Goal: Information Seeking & Learning: Learn about a topic

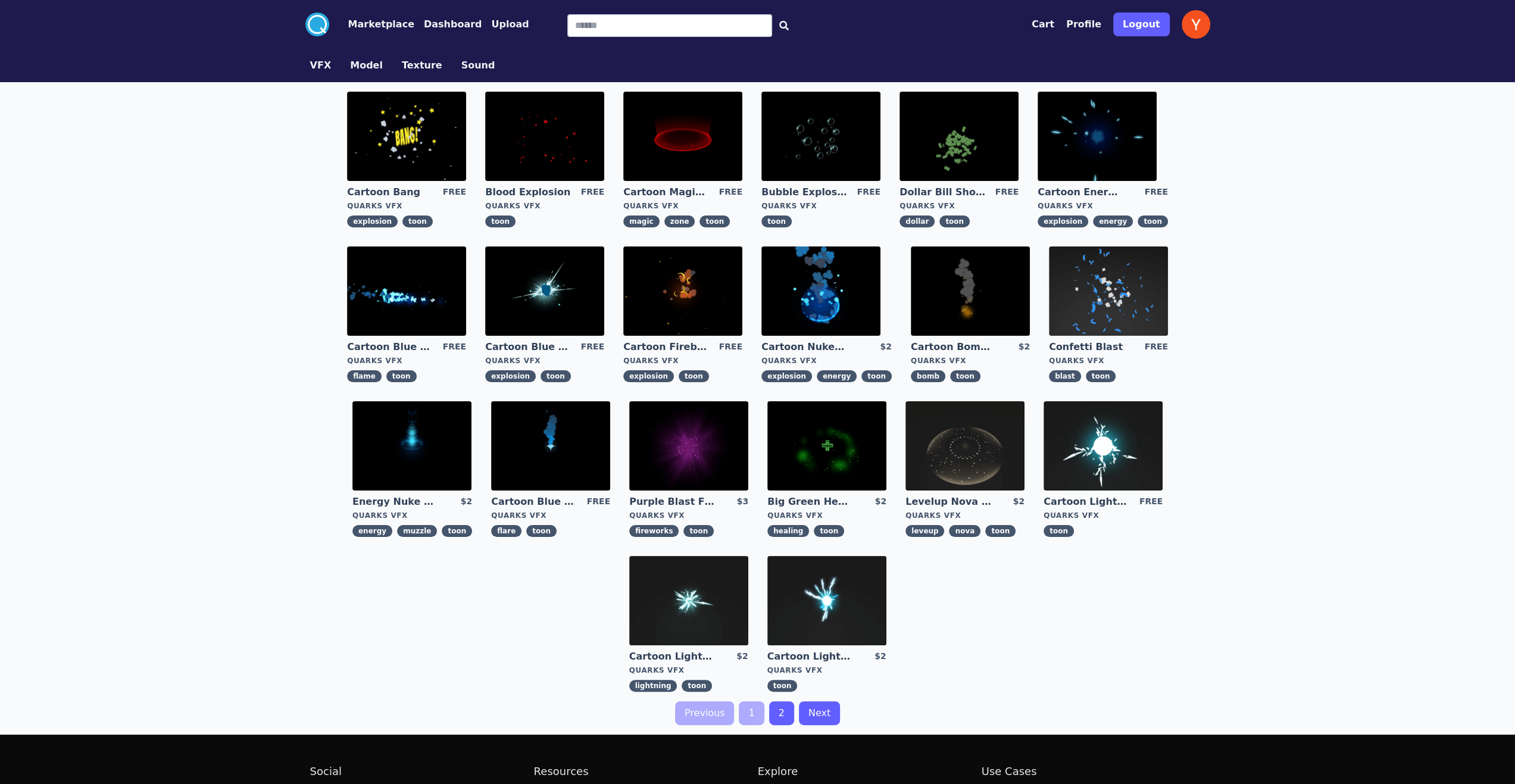
drag, startPoint x: 1293, startPoint y: 276, endPoint x: 1173, endPoint y: 288, distance: 120.6
click at [1293, 276] on div ".cls-1{fill:#fff;}.cls-2{fill:#29abe2;} Marketplace Dashboard Upload Cart Profi…" at bounding box center [757, 455] width 1515 height 910
click at [446, 300] on img at bounding box center [407, 290] width 119 height 89
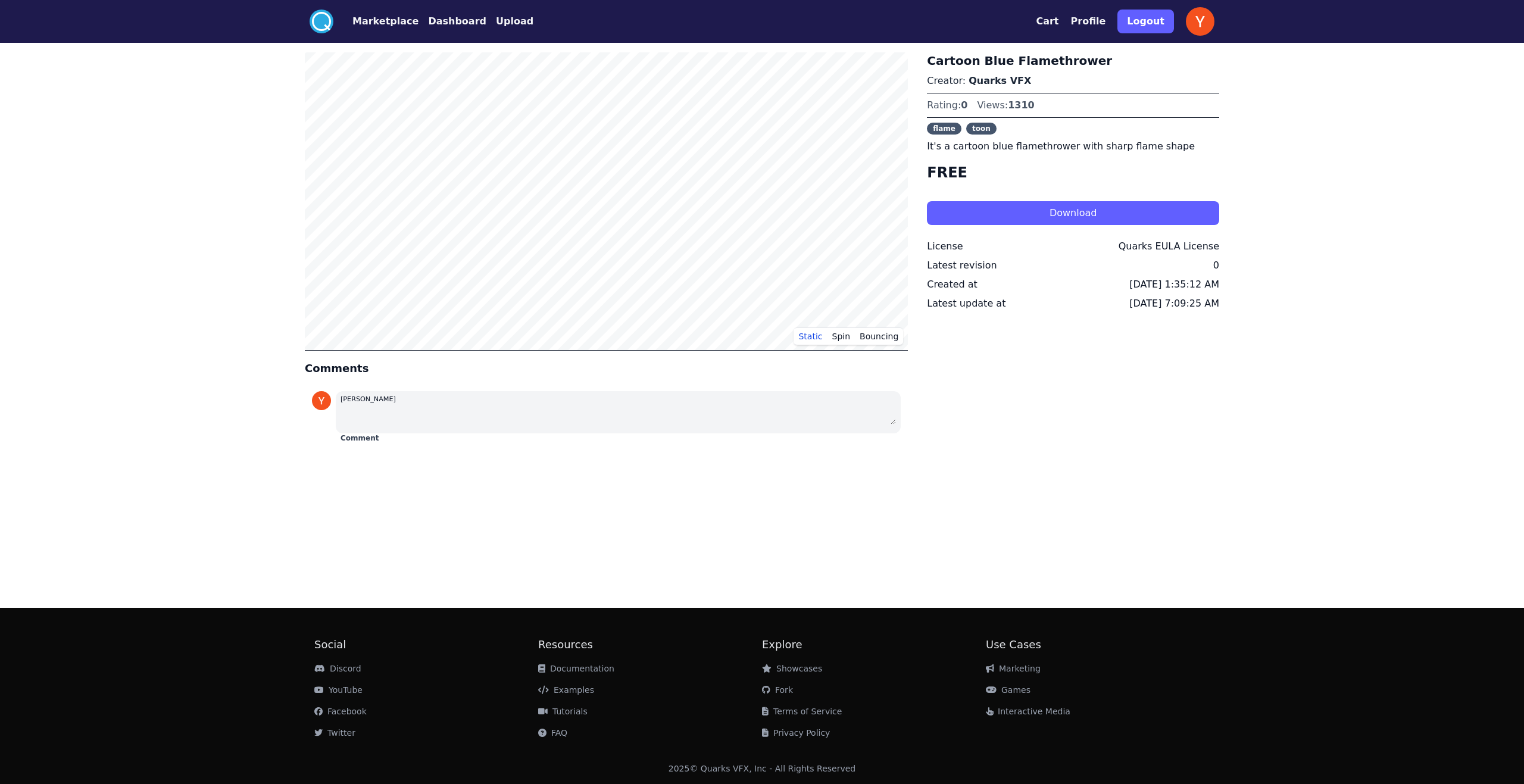
drag, startPoint x: 1050, startPoint y: 443, endPoint x: 1042, endPoint y: 441, distance: 8.2
click at [1050, 444] on div "Cartoon Blue Flamethrower Creator: Quarks VFX Rating: 0 Views: 1310 flame toon …" at bounding box center [1073, 250] width 292 height 395
drag, startPoint x: 1103, startPoint y: 395, endPoint x: 1097, endPoint y: 398, distance: 6.7
click at [1096, 398] on div "Cartoon Blue Flamethrower Creator: Quarks VFX Rating: 0 Views: 1310 flame toon …" at bounding box center [1073, 250] width 292 height 395
drag, startPoint x: 1149, startPoint y: 327, endPoint x: 1143, endPoint y: 330, distance: 6.7
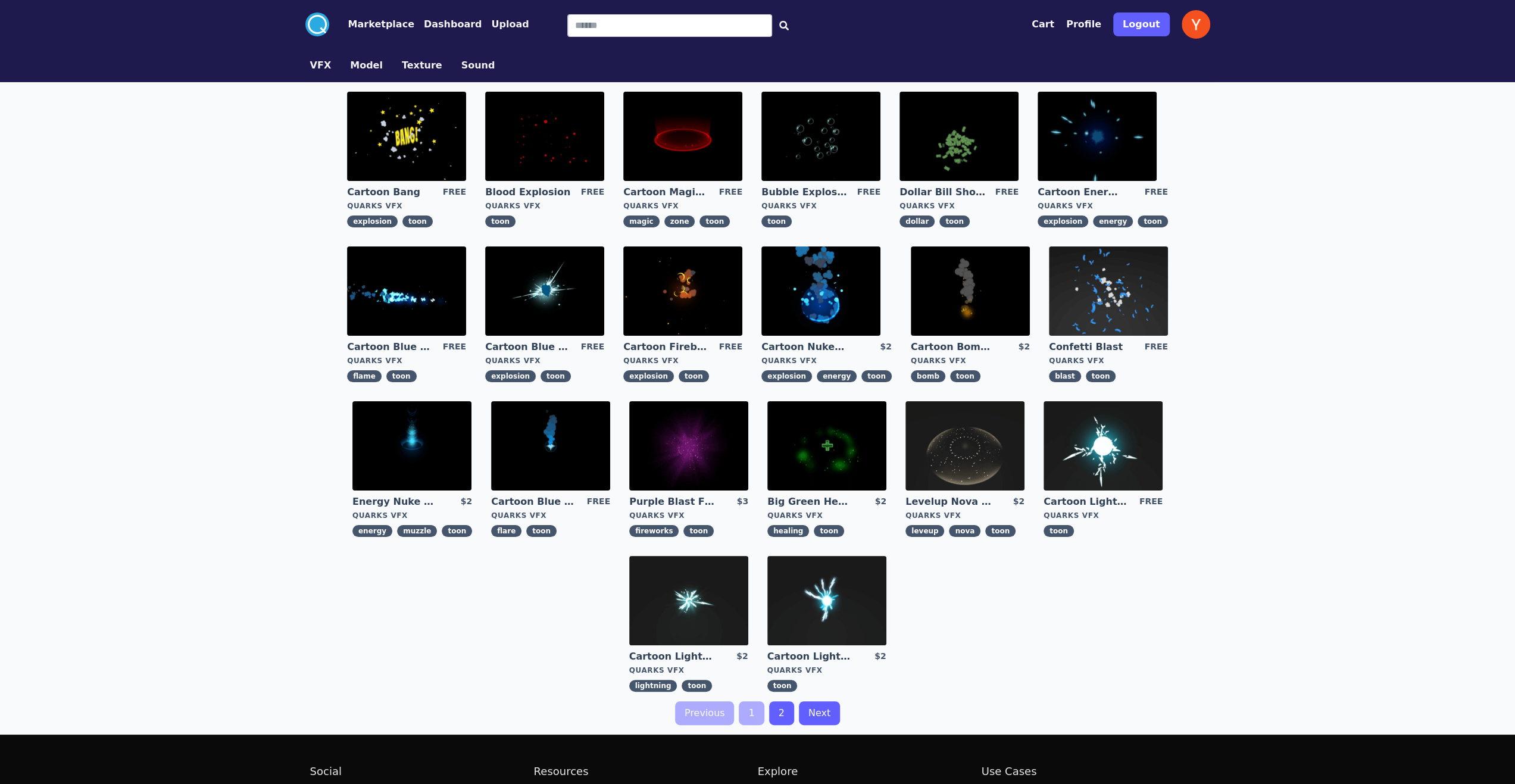
click at [576, 295] on img at bounding box center [544, 290] width 119 height 89
click at [1298, 304] on div ".cls-1{fill:#fff;}.cls-2{fill:#29abe2;} Marketplace Dashboard Upload Cart Profi…" at bounding box center [757, 455] width 1515 height 910
click at [1252, 316] on div ".cls-1{fill:#fff;}.cls-2{fill:#29abe2;} Marketplace Dashboard Upload Cart Profi…" at bounding box center [757, 455] width 1515 height 910
click at [1042, 605] on div "Cartoon Bang FREE Quarks VFX explosion toon Blood Explosion FREE Quarks VFX too…" at bounding box center [758, 391] width 914 height 619
click at [820, 596] on img at bounding box center [827, 600] width 119 height 89
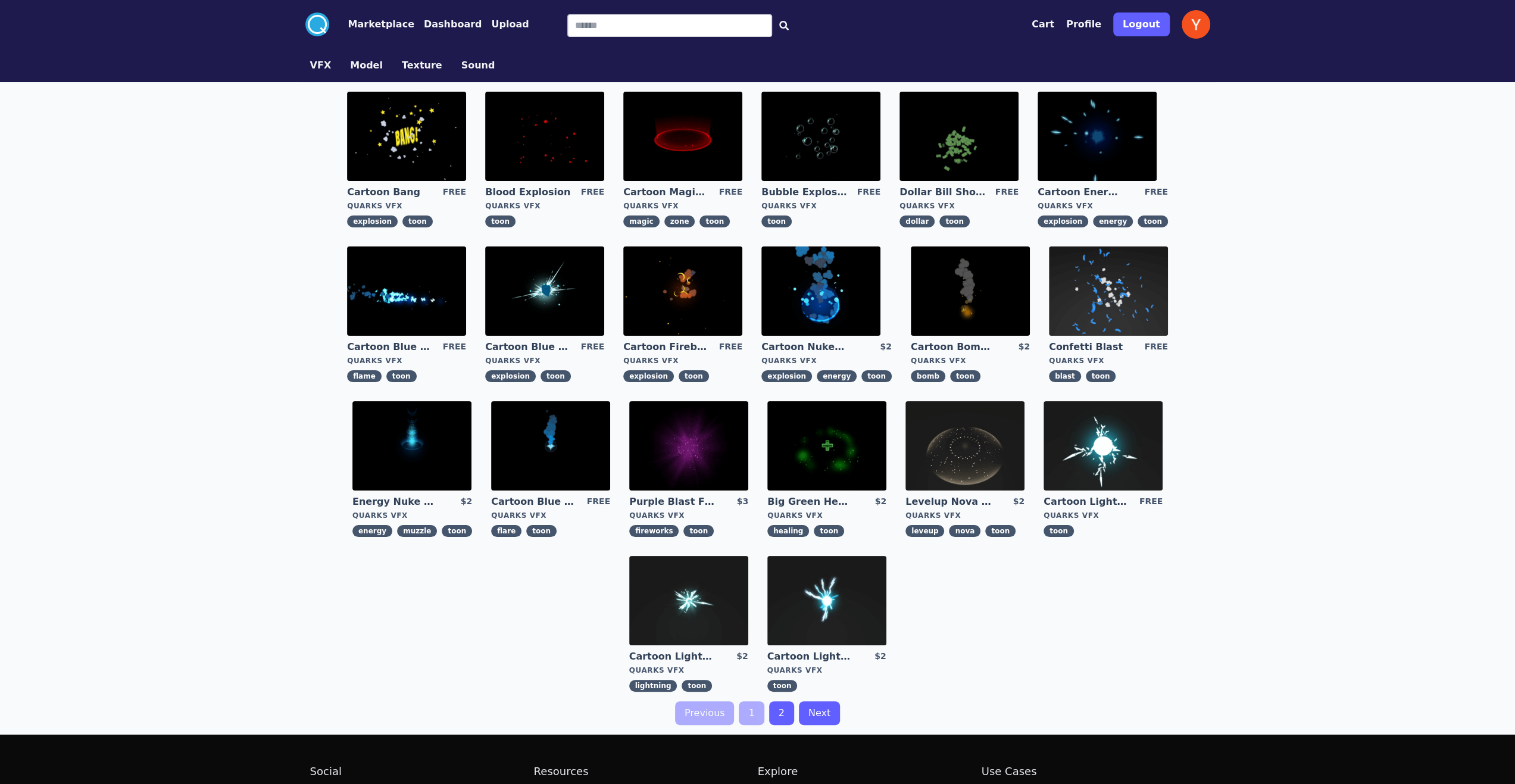
click at [1103, 441] on img at bounding box center [1103, 445] width 119 height 89
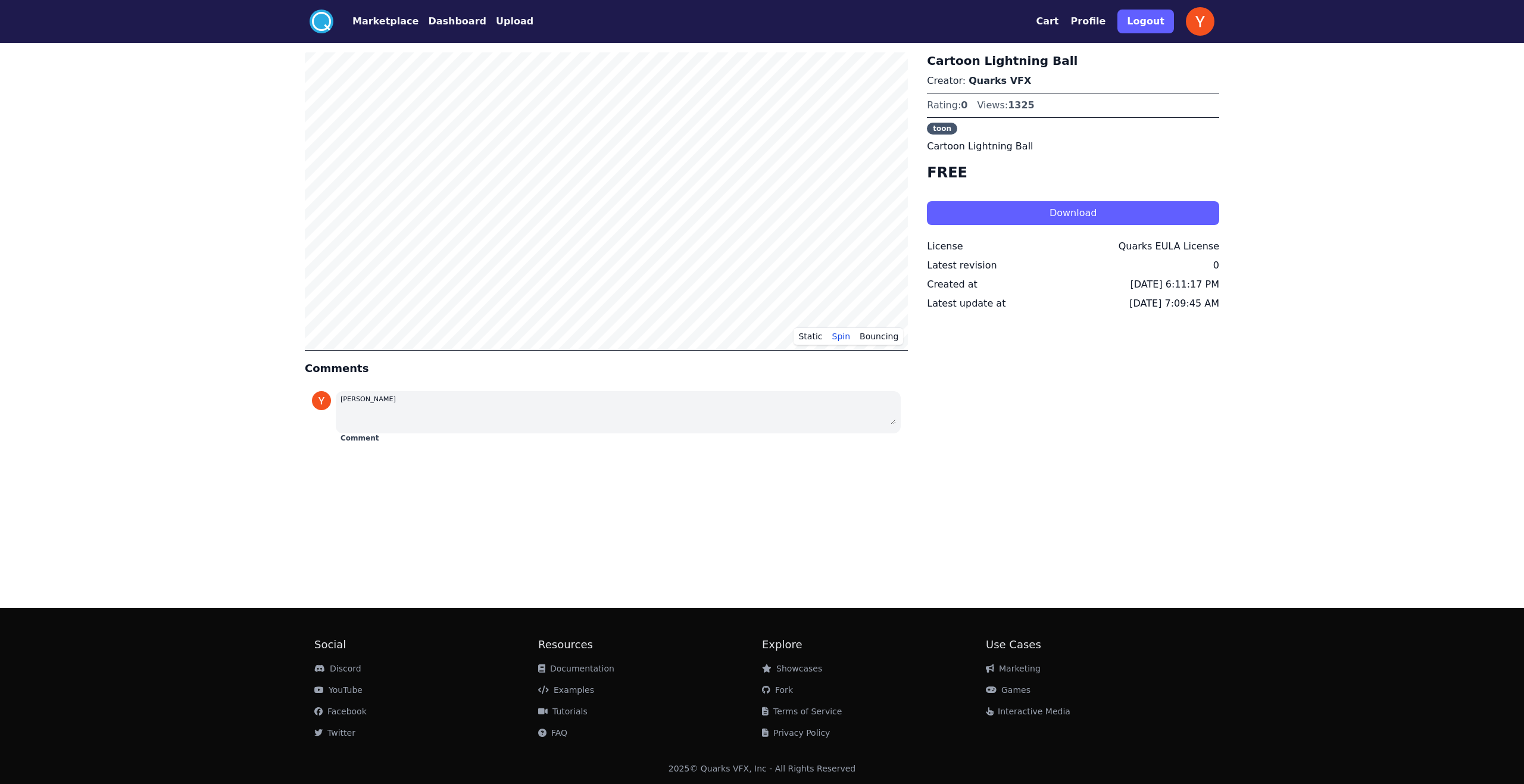
click at [1214, 415] on div "Cartoon Lightning Ball Creator: Quarks VFX Rating: 0 Views: 1325 toon Cartoon L…" at bounding box center [1073, 250] width 292 height 395
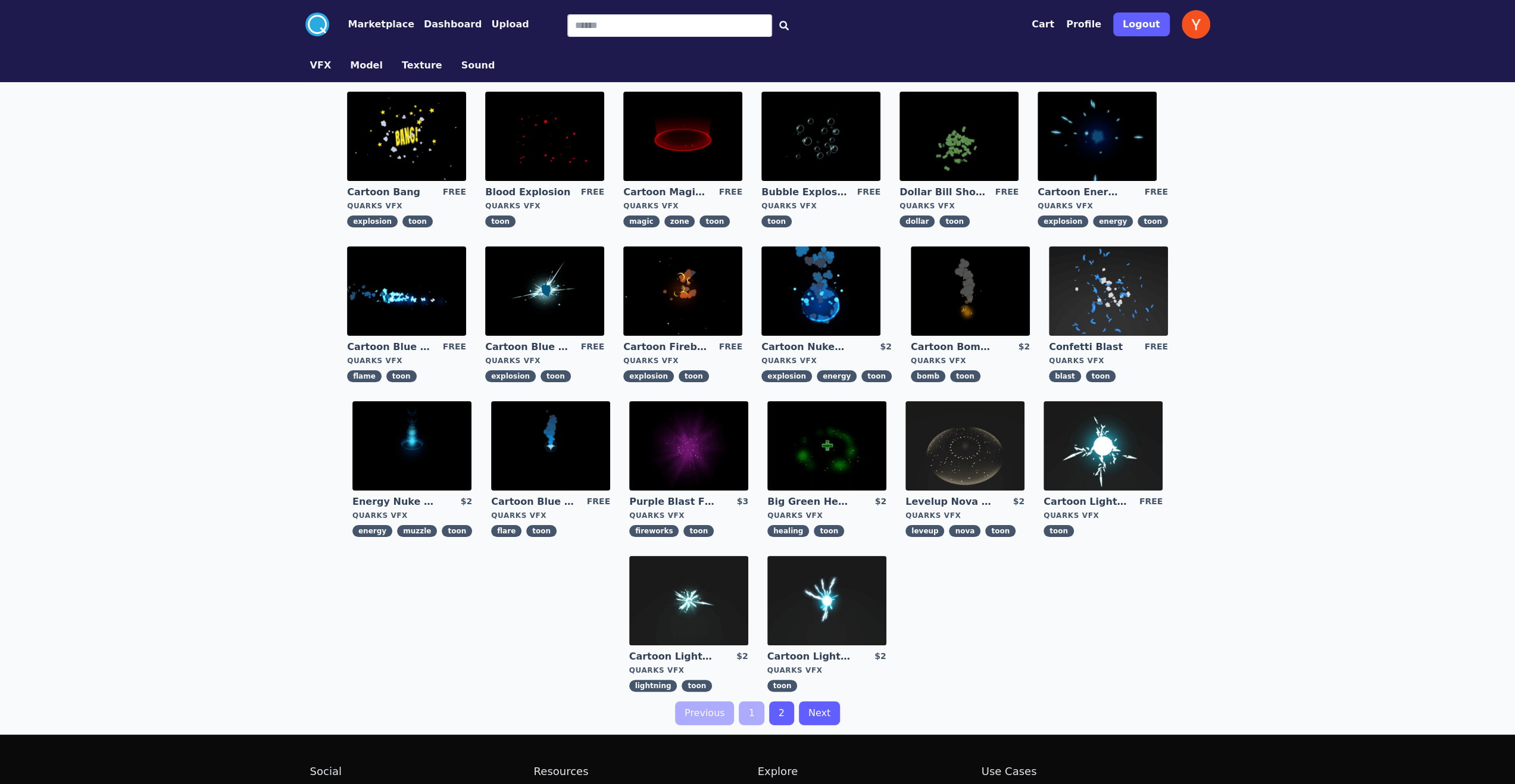
drag, startPoint x: 1267, startPoint y: 347, endPoint x: 1249, endPoint y: 286, distance: 63.6
click at [1267, 326] on div ".cls-1{fill:#fff;}.cls-2{fill:#29abe2;} Marketplace Dashboard Upload Cart Profi…" at bounding box center [757, 455] width 1515 height 910
click at [1105, 138] on img at bounding box center [1097, 136] width 119 height 89
click at [778, 716] on link "2" at bounding box center [782, 713] width 25 height 24
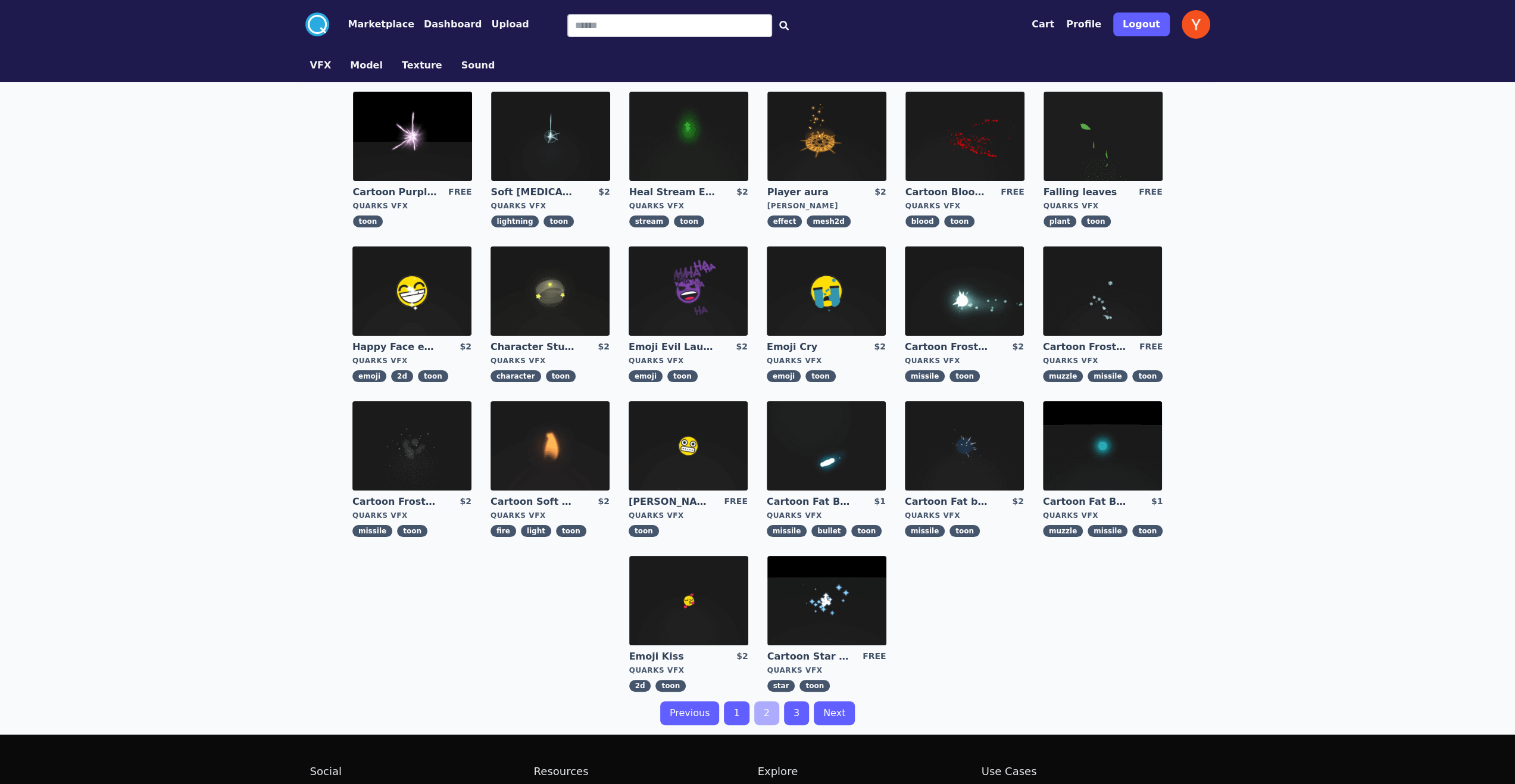
click at [743, 711] on link "1" at bounding box center [736, 713] width 25 height 24
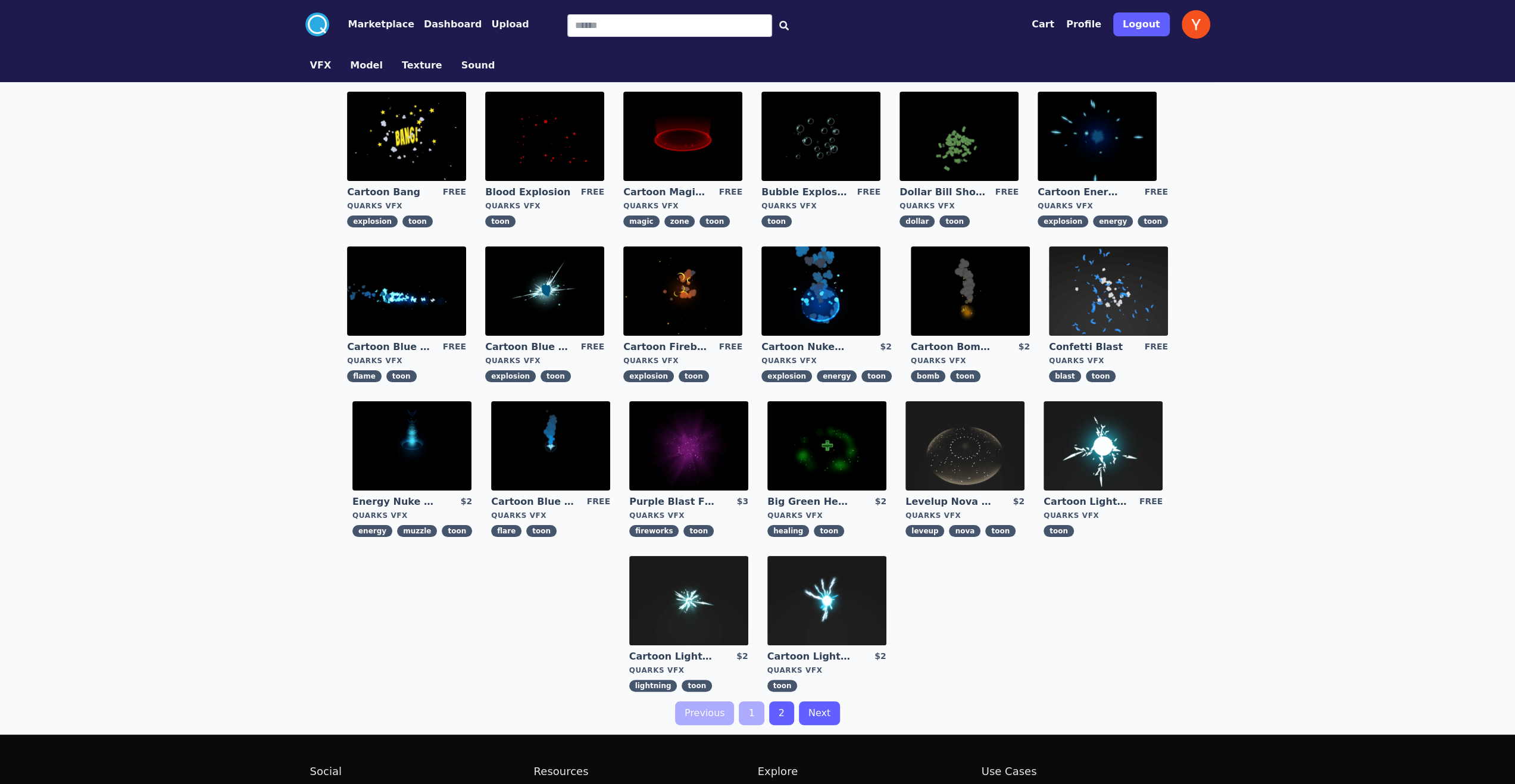
drag, startPoint x: 310, startPoint y: 611, endPoint x: 207, endPoint y: 599, distance: 103.7
click at [207, 599] on div ".cls-1{fill:#fff;}.cls-2{fill:#29abe2;} Marketplace Dashboard Upload Cart Profi…" at bounding box center [757, 455] width 1515 height 910
click at [310, 334] on div "Cartoon Bang FREE Quarks VFX explosion toon Blood Explosion FREE Quarks VFX too…" at bounding box center [758, 391] width 914 height 619
click at [432, 117] on img at bounding box center [407, 136] width 119 height 89
drag, startPoint x: 1283, startPoint y: 254, endPoint x: 1279, endPoint y: 242, distance: 12.6
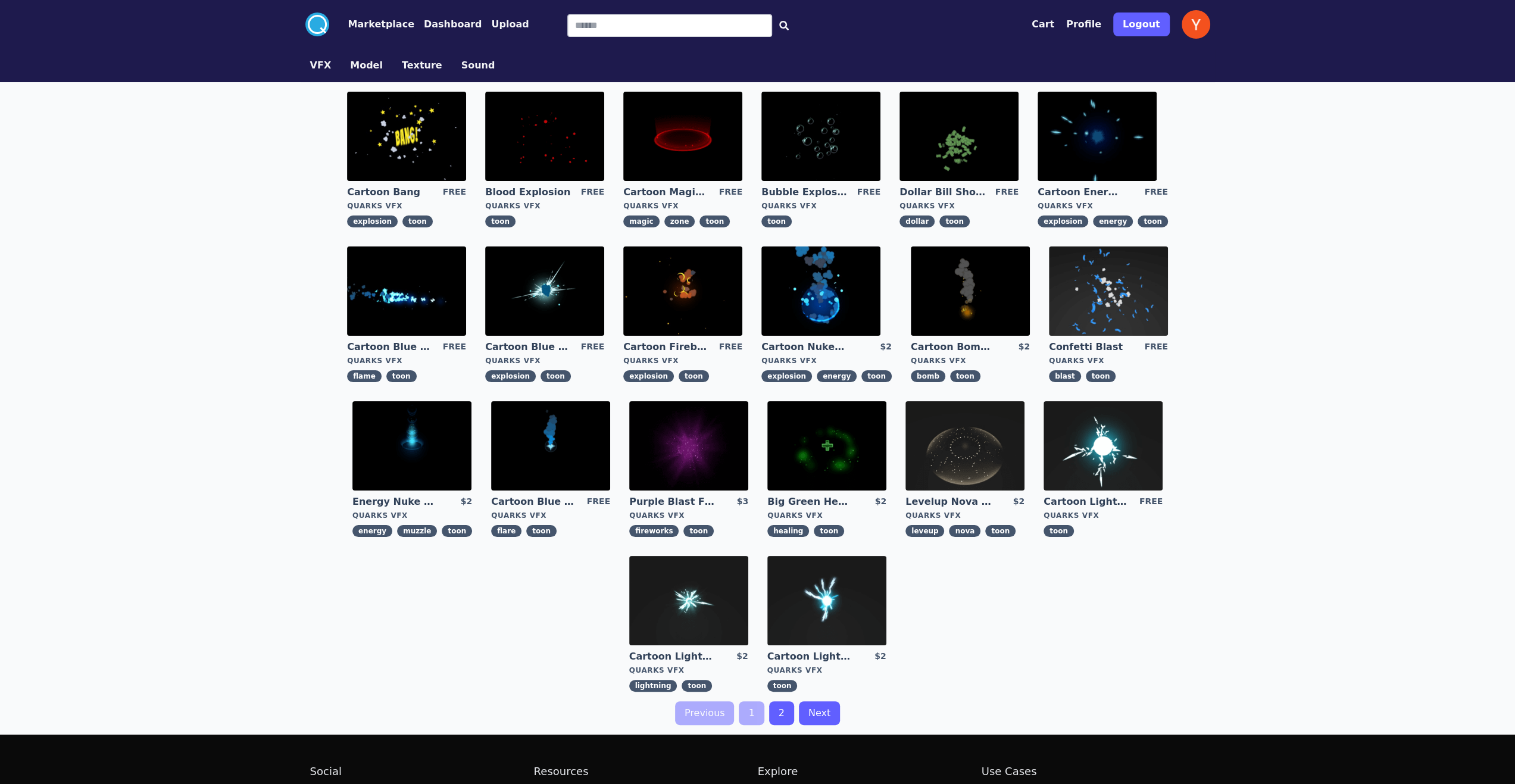
click at [1282, 253] on div ".cls-1{fill:#fff;}.cls-2{fill:#29abe2;} Marketplace Dashboard Upload Cart Profi…" at bounding box center [757, 455] width 1515 height 910
click at [1278, 239] on div ".cls-1{fill:#fff;}.cls-2{fill:#29abe2;} Marketplace Dashboard Upload Cart Profi…" at bounding box center [757, 455] width 1515 height 910
